Goal: Obtain resource: Download file/media

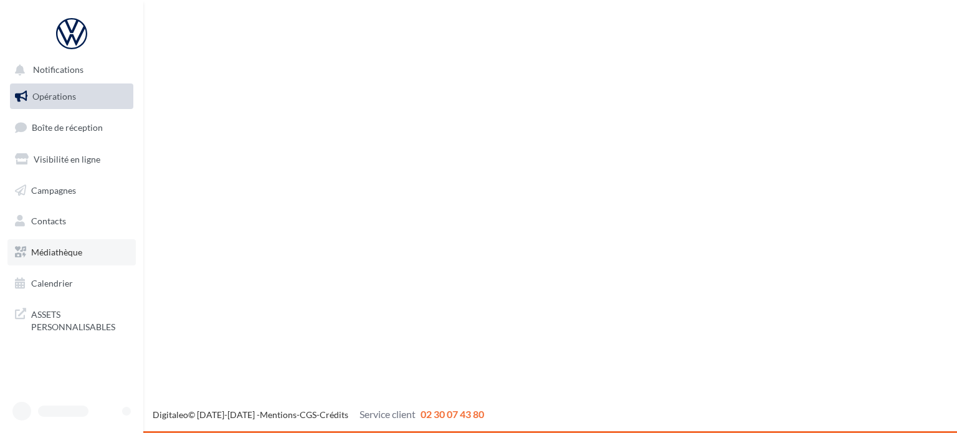
click at [55, 252] on span "Médiathèque" at bounding box center [56, 252] width 51 height 11
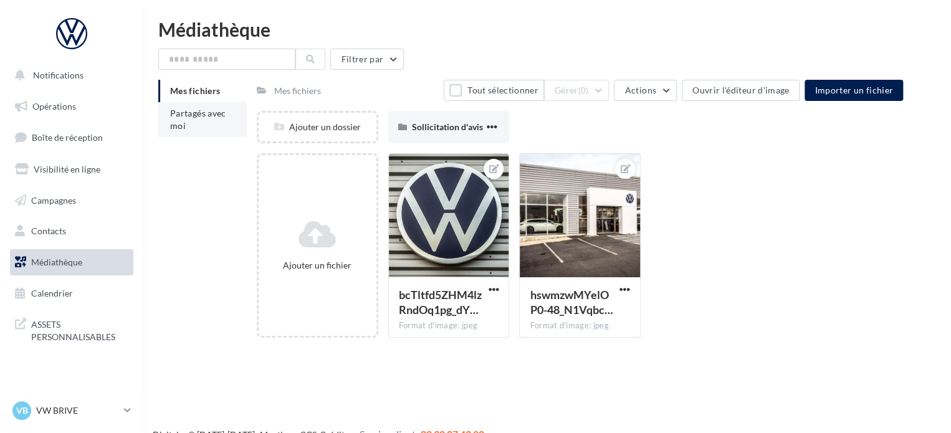
click at [174, 119] on li "Partagés avec moi" at bounding box center [202, 119] width 88 height 35
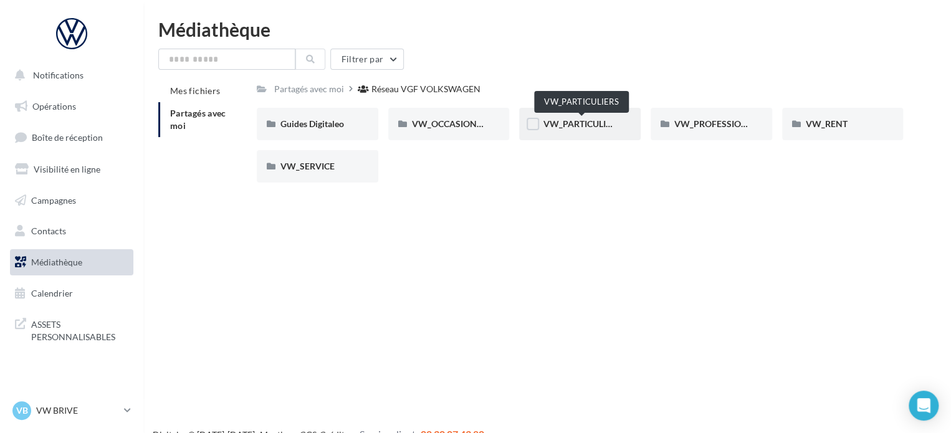
click at [594, 124] on span "VW_PARTICULIERS" at bounding box center [582, 123] width 78 height 11
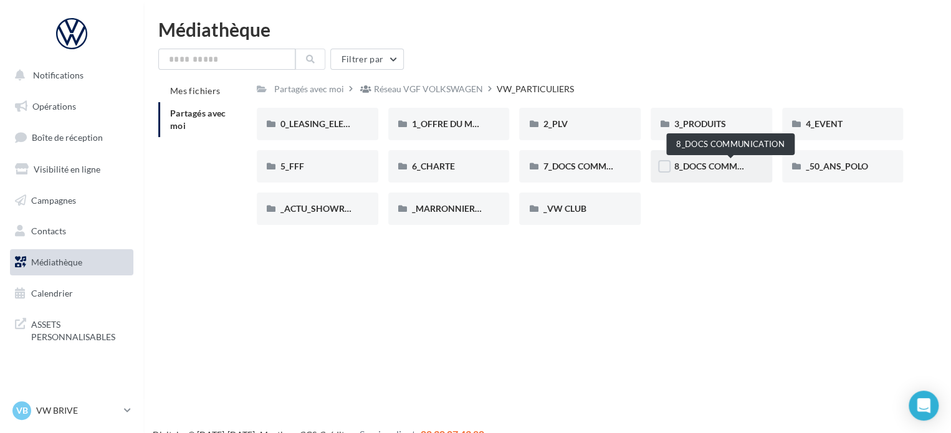
click at [707, 164] on span "8_DOCS COMMUNICATION" at bounding box center [729, 166] width 111 height 11
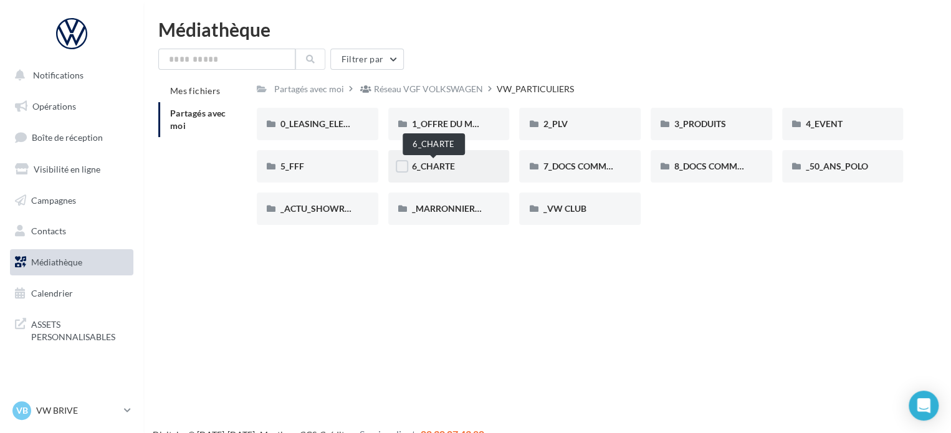
click at [434, 168] on span "6_CHARTE" at bounding box center [433, 166] width 43 height 11
click at [562, 121] on span "2_PLV" at bounding box center [555, 123] width 24 height 11
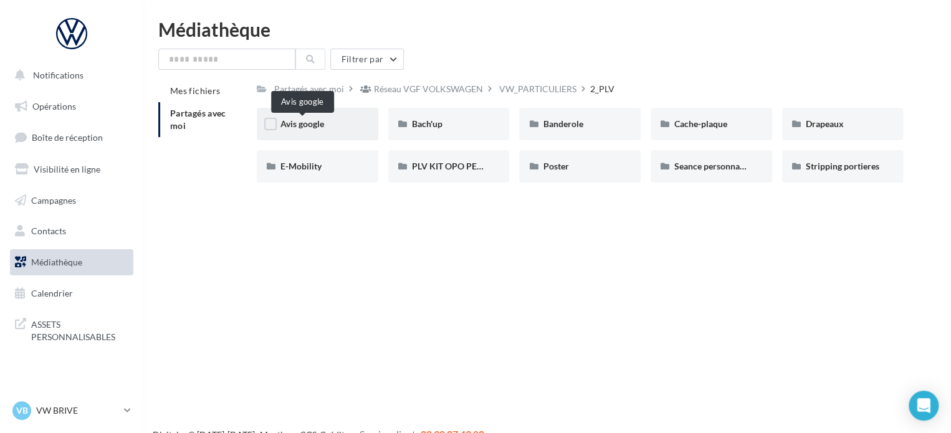
click at [304, 125] on span "Avis google" at bounding box center [302, 123] width 44 height 11
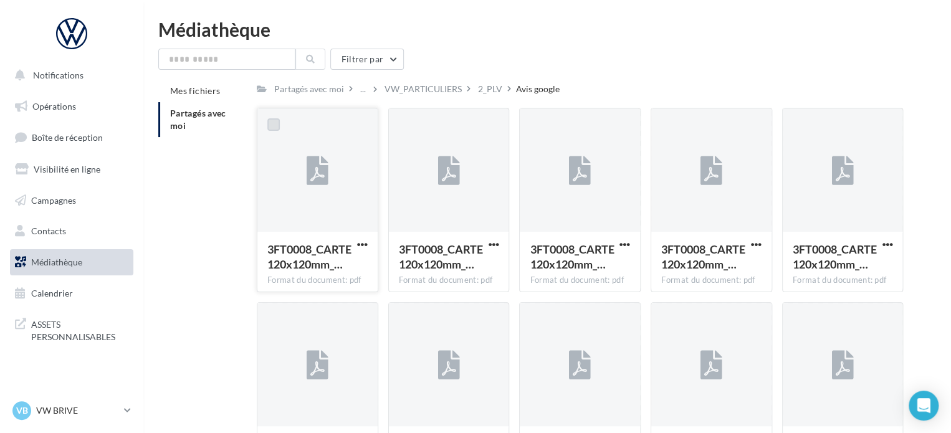
click at [274, 124] on label at bounding box center [273, 124] width 12 height 12
click at [358, 242] on span "button" at bounding box center [362, 244] width 11 height 11
click at [288, 274] on button "Télécharger" at bounding box center [307, 269] width 125 height 32
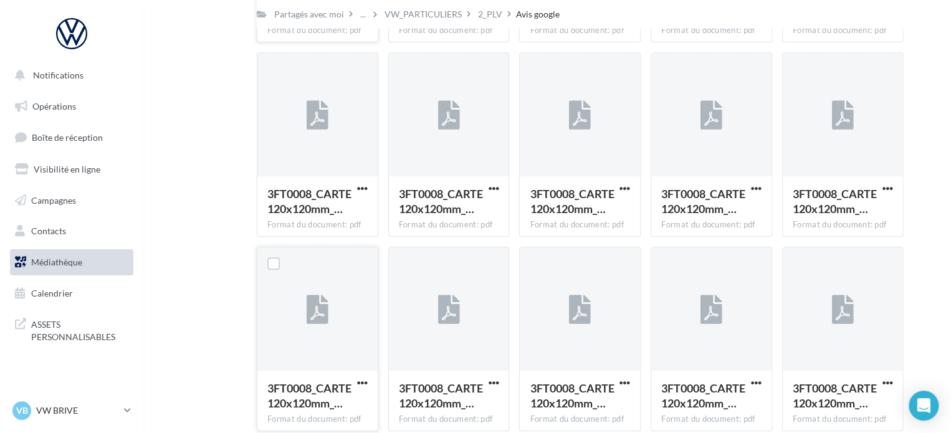
scroll to position [312, 0]
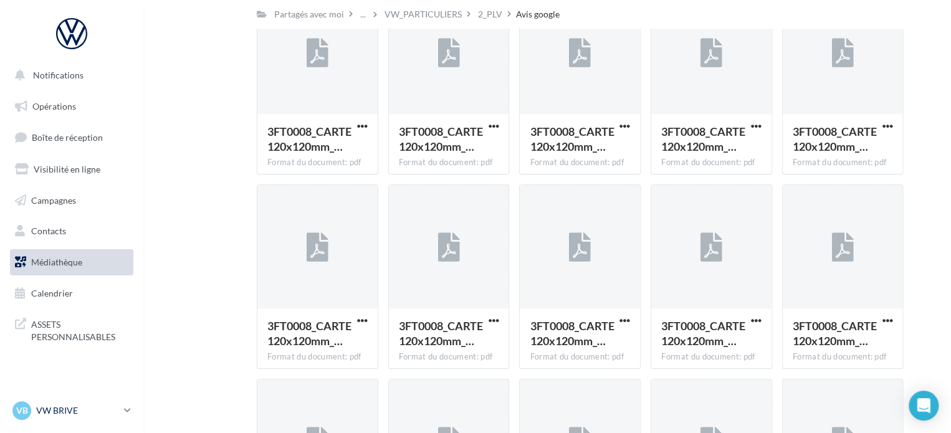
click at [87, 413] on p "VW BRIVE" at bounding box center [77, 410] width 83 height 12
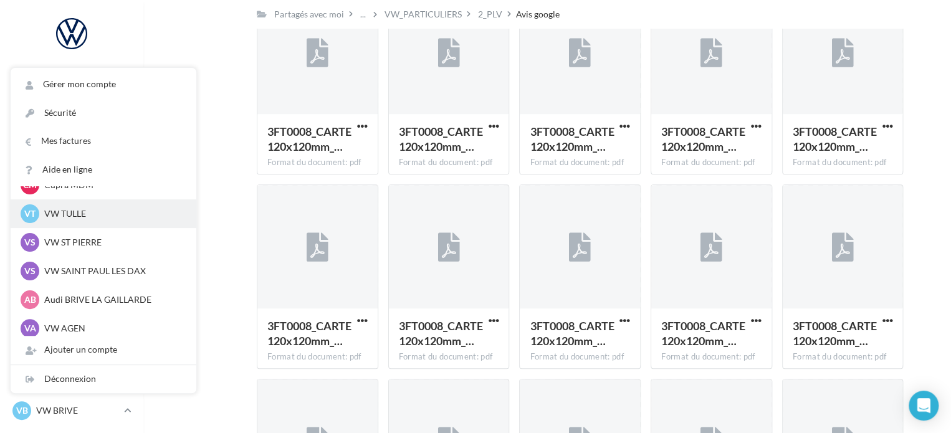
scroll to position [115, 0]
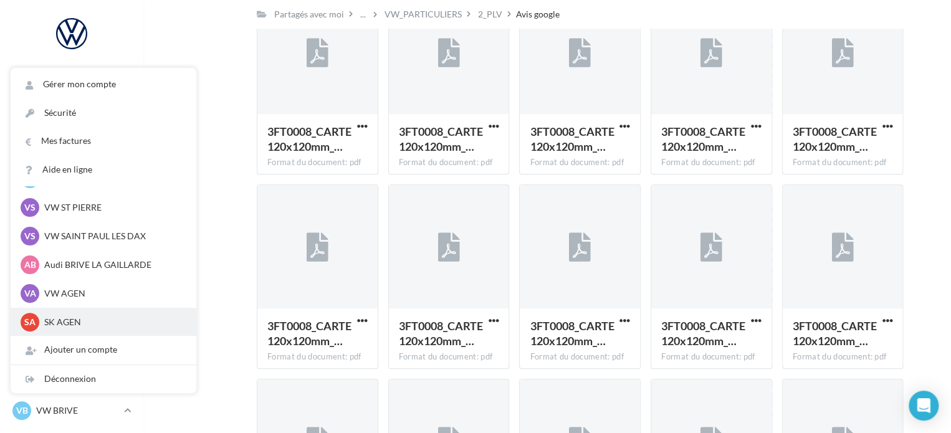
click at [75, 320] on p "SK AGEN" at bounding box center [112, 322] width 137 height 12
